Goal: Transaction & Acquisition: Purchase product/service

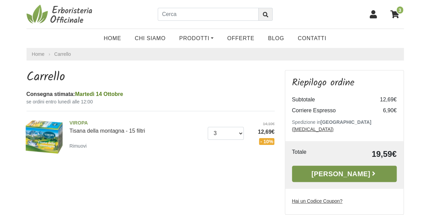
click at [331, 168] on link "Alla Cassa" at bounding box center [344, 174] width 105 height 16
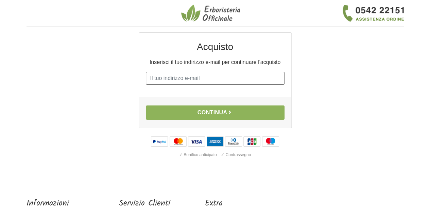
click at [217, 79] on input "E-mail" at bounding box center [215, 78] width 139 height 13
type input "[EMAIL_ADDRESS][DOMAIN_NAME]"
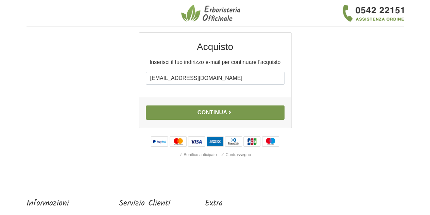
click at [227, 112] on button "Continua" at bounding box center [215, 112] width 139 height 14
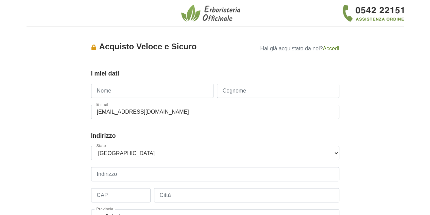
click at [170, 87] on input "Nome" at bounding box center [152, 91] width 122 height 14
type input "[PERSON_NAME]"
type input "Gasperoni"
type input "3383557273"
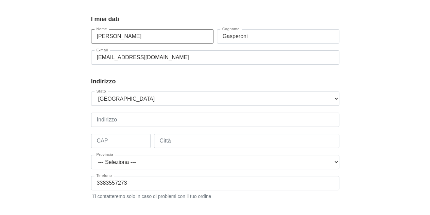
scroll to position [68, 0]
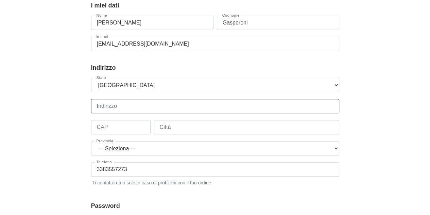
click at [156, 109] on input "Indirizzo" at bounding box center [215, 106] width 248 height 14
type input "[STREET_ADDRESS]"
type input "47922"
type input "[GEOGRAPHIC_DATA]"
select select "3923"
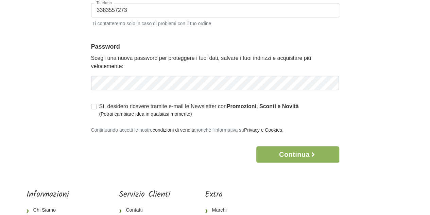
scroll to position [238, 0]
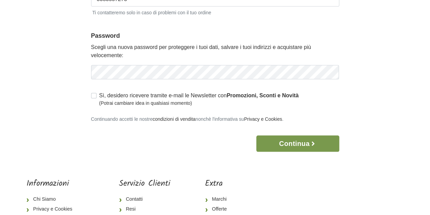
click at [276, 141] on button "Continua" at bounding box center [298, 143] width 83 height 16
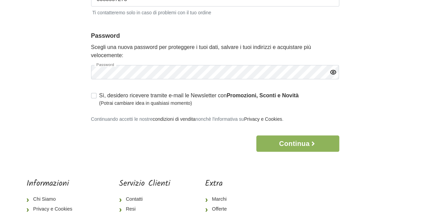
click at [332, 72] on icon "button" at bounding box center [333, 72] width 7 height 7
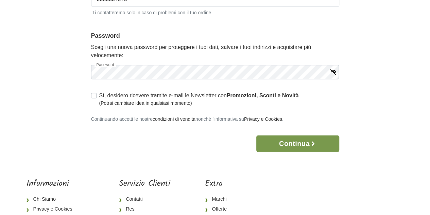
click at [314, 147] on button "Continua" at bounding box center [298, 143] width 83 height 16
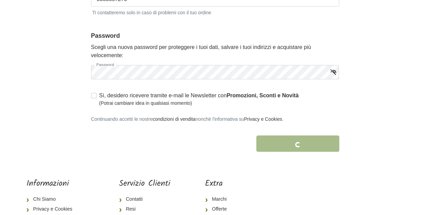
scroll to position [277, 0]
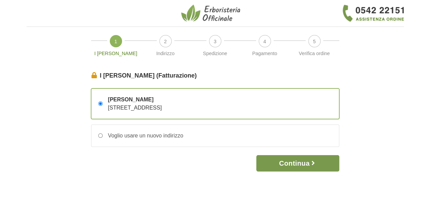
click at [305, 163] on button "Continua" at bounding box center [298, 163] width 83 height 16
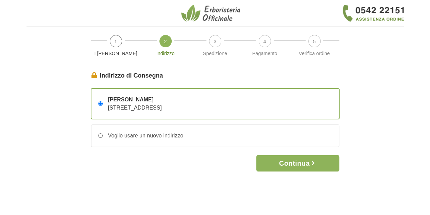
click at [304, 163] on button "Continua" at bounding box center [298, 163] width 83 height 16
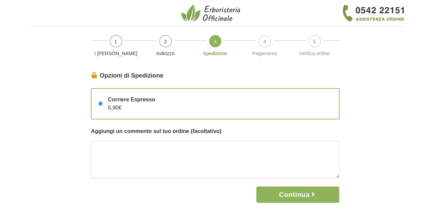
scroll to position [34, 0]
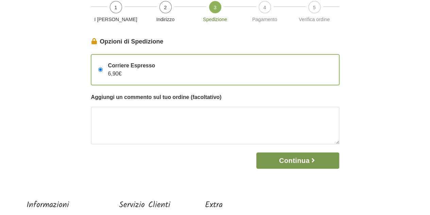
click at [298, 161] on button "Continua" at bounding box center [298, 160] width 83 height 16
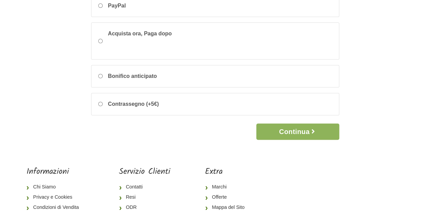
scroll to position [136, 0]
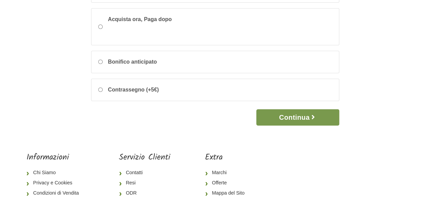
click at [295, 117] on button "Continua" at bounding box center [298, 117] width 83 height 16
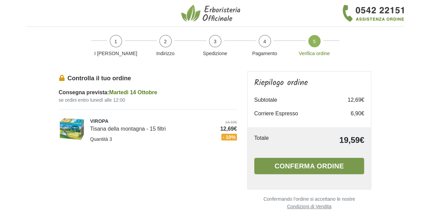
click at [316, 167] on button "Conferma ordine" at bounding box center [310, 166] width 110 height 16
